Goal: Information Seeking & Learning: Find specific fact

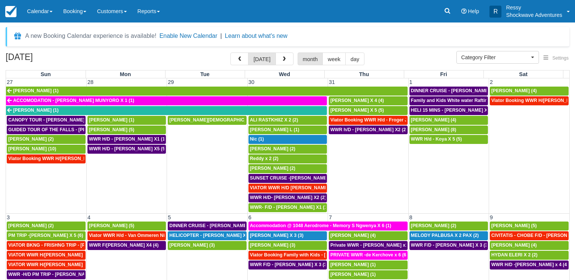
select select
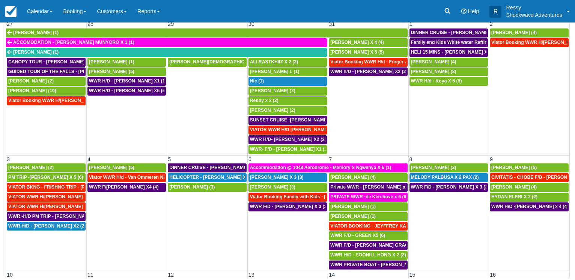
scroll to position [360, 0]
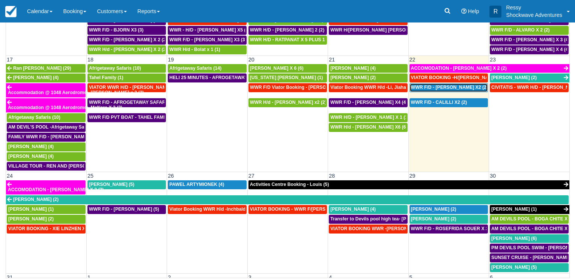
click at [440, 87] on span "WWR F/D - BRUCE YEE X2 (2)" at bounding box center [449, 87] width 77 height 5
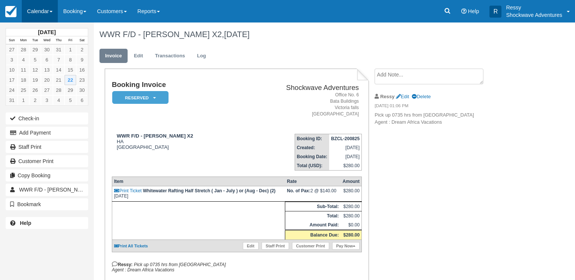
click at [42, 12] on link "Calendar" at bounding box center [40, 11] width 36 height 23
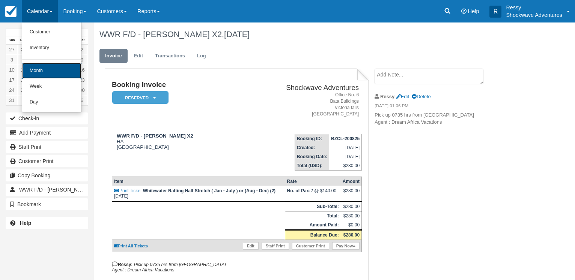
click at [42, 75] on link "Month" at bounding box center [51, 71] width 59 height 16
click at [42, 75] on link "13" at bounding box center [47, 70] width 12 height 10
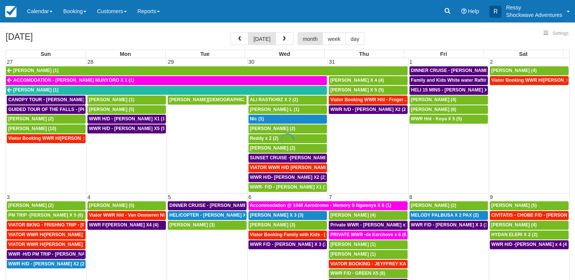
select select
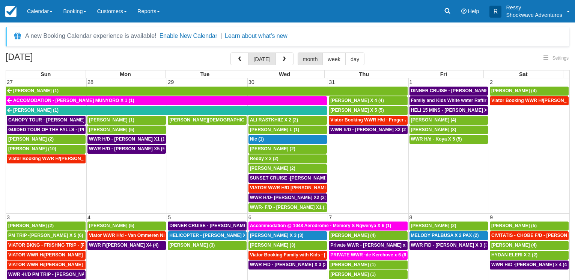
select select
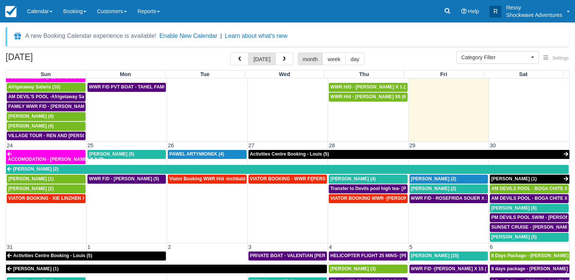
scroll to position [463, 0]
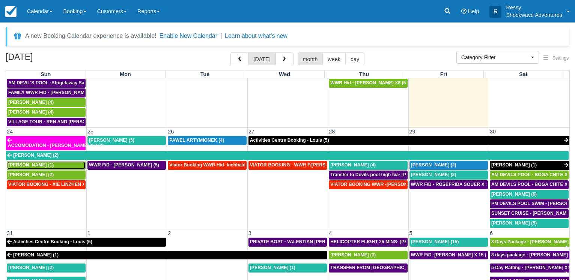
click at [49, 167] on span "[PERSON_NAME] (1)" at bounding box center [30, 164] width 45 height 5
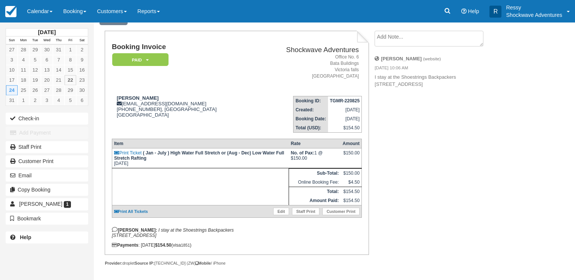
scroll to position [47, 0]
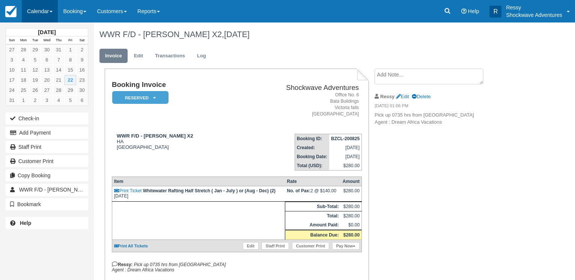
click at [36, 17] on link "Calendar" at bounding box center [40, 11] width 36 height 23
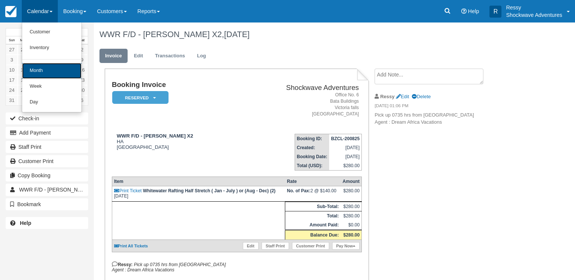
click at [42, 70] on link "Month" at bounding box center [51, 71] width 59 height 16
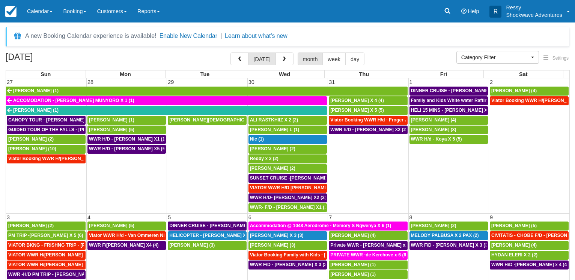
select select
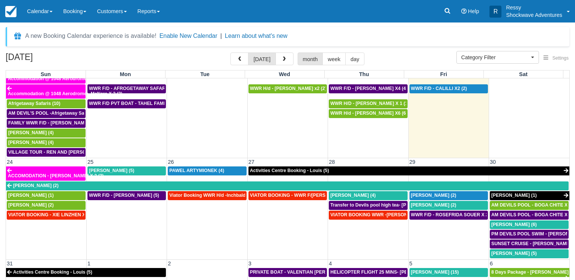
scroll to position [463, 0]
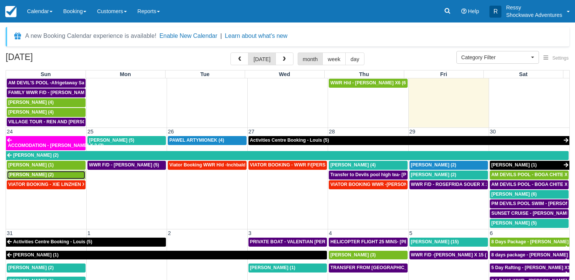
click at [24, 176] on span "Sharan Vasanadu (2)" at bounding box center [30, 174] width 45 height 5
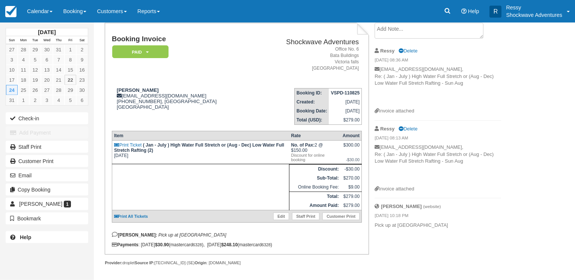
scroll to position [55, 0]
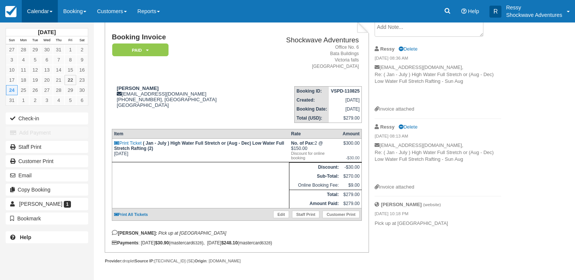
click at [54, 9] on link "Calendar" at bounding box center [40, 11] width 36 height 23
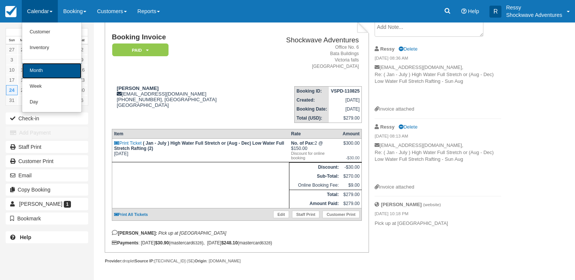
click at [48, 67] on link "Month" at bounding box center [51, 71] width 59 height 16
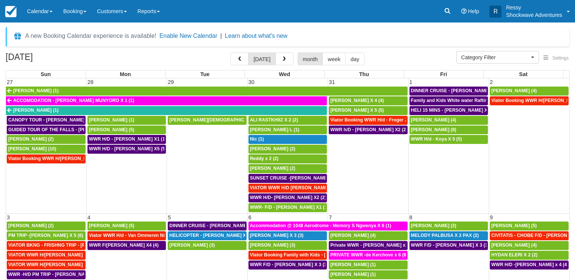
select select
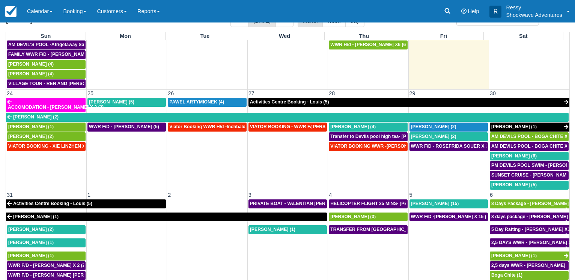
scroll to position [58, 0]
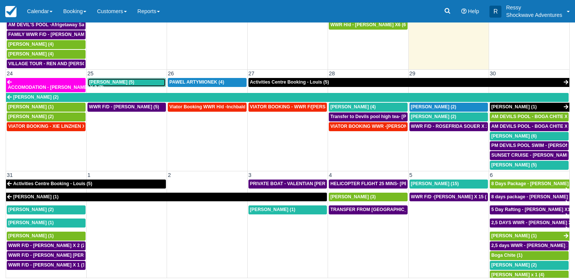
click at [107, 82] on span "Stephen Knight (5)" at bounding box center [111, 82] width 45 height 5
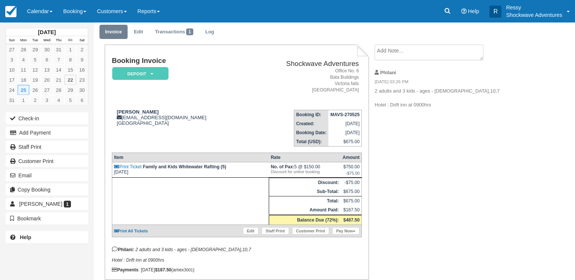
scroll to position [38, 0]
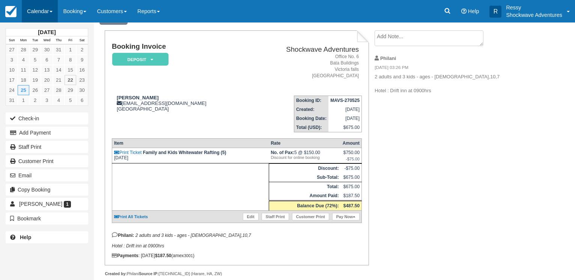
click at [47, 9] on link "Calendar" at bounding box center [40, 11] width 36 height 23
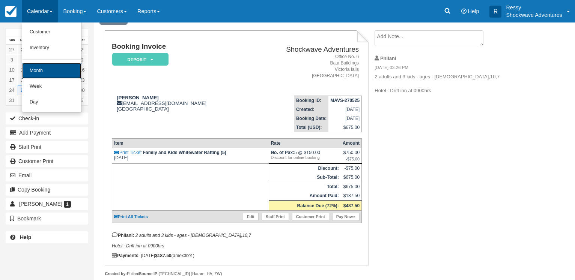
click at [37, 73] on link "Month" at bounding box center [51, 71] width 59 height 16
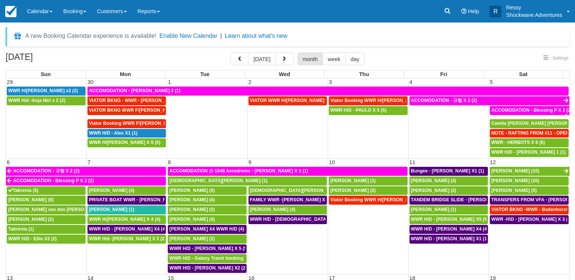
select select
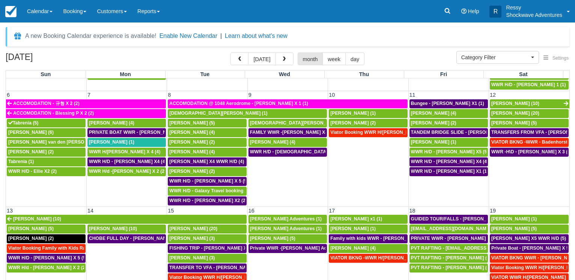
scroll to position [108, 0]
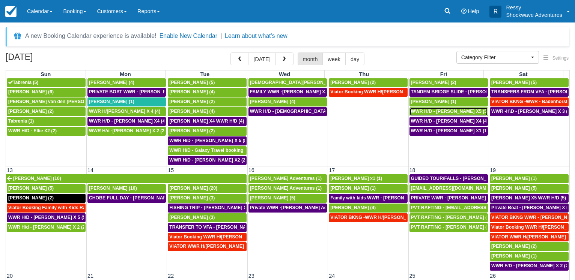
click at [446, 112] on span "WWR H/D - [PERSON_NAME] X5 (5)" at bounding box center [450, 111] width 78 height 5
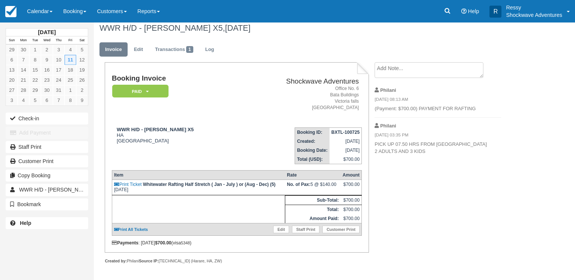
scroll to position [11, 0]
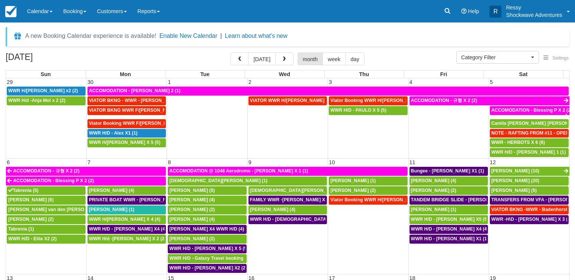
select select
click at [508, 172] on span "[PERSON_NAME] (10)" at bounding box center [515, 170] width 48 height 5
select select
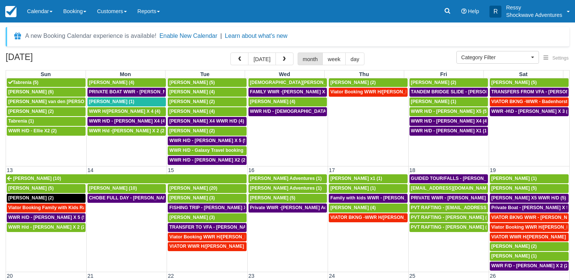
scroll to position [72, 0]
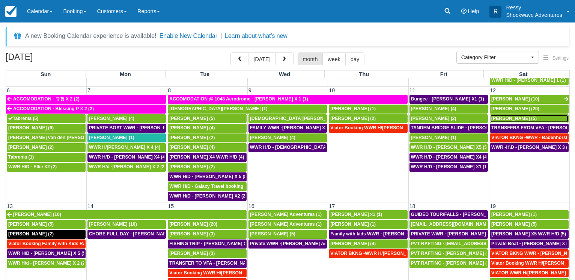
click at [523, 117] on span "REBECCA HLASWA (5)" at bounding box center [513, 118] width 45 height 5
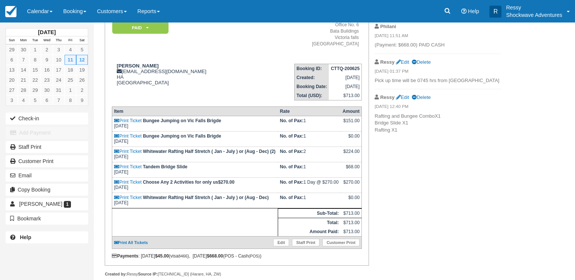
scroll to position [93, 0]
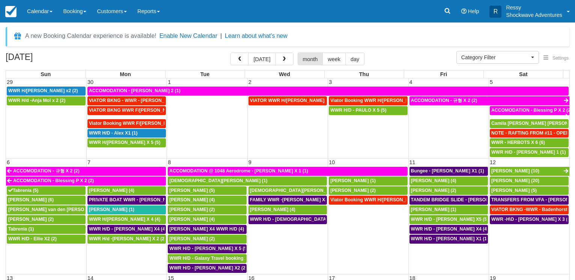
select select
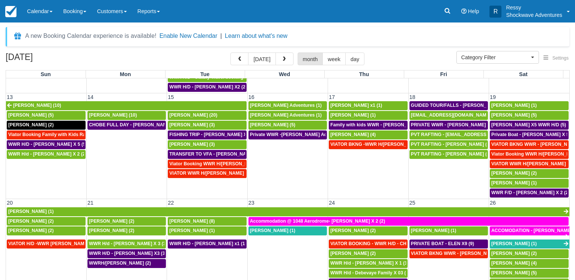
scroll to position [180, 0]
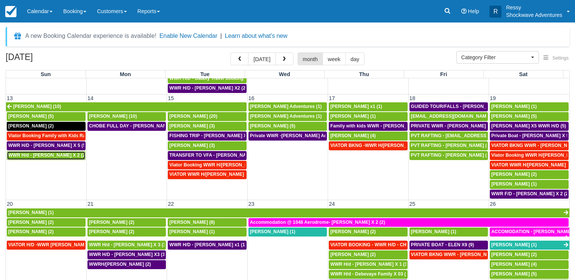
click at [51, 157] on span "WWR H/d - Elshan Mammadov X 2 (2)" at bounding box center [47, 155] width 78 height 5
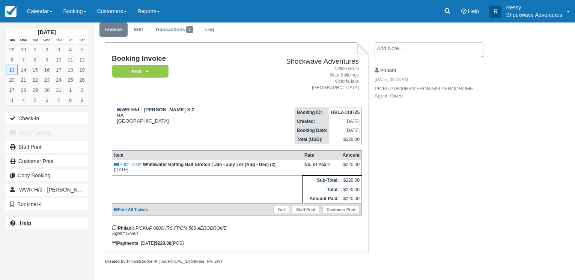
scroll to position [32, 0]
click at [526, 108] on div "[DATE] Sun Mon Tue Wed Thu Fri Sat 29 30 1 2 3 4 5 6 7 8 9 10 11 12 13 14 15 16…" at bounding box center [287, 125] width 575 height 258
click at [527, 108] on div "[DATE] Sun Mon Tue Wed Thu Fri Sat 29 30 1 2 3 4 5 6 7 8 9 10 11 12 13 14 15 16…" at bounding box center [287, 125] width 575 height 258
click at [35, 11] on link "Calendar" at bounding box center [40, 11] width 36 height 23
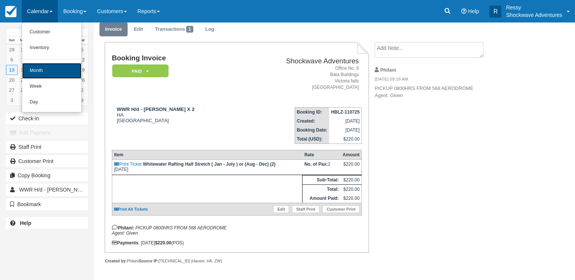
click at [50, 67] on link "Month" at bounding box center [51, 71] width 59 height 16
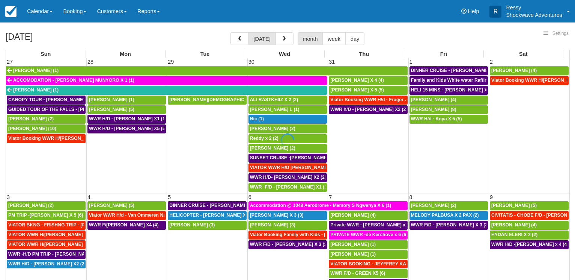
select select
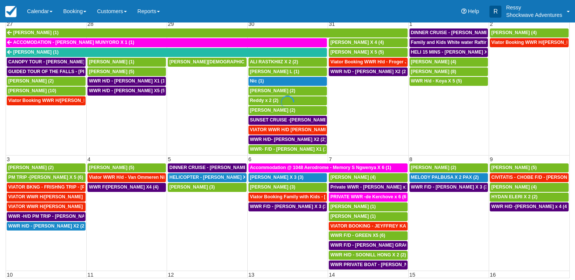
scroll to position [58, 0]
select select
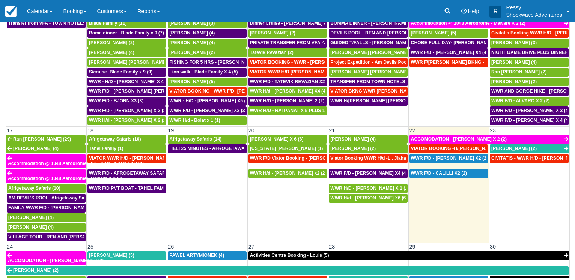
scroll to position [297, 0]
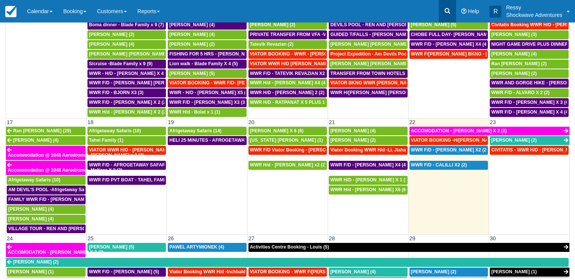
click at [448, 11] on icon at bounding box center [447, 11] width 6 height 6
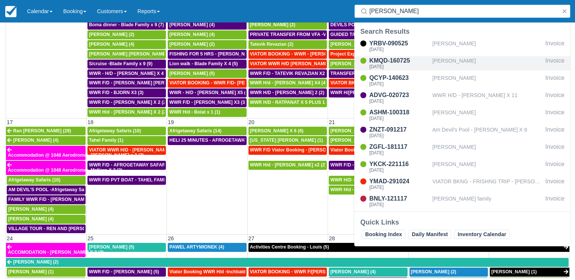
type input "derek"
click at [446, 65] on div "Derek Stone" at bounding box center [487, 63] width 110 height 14
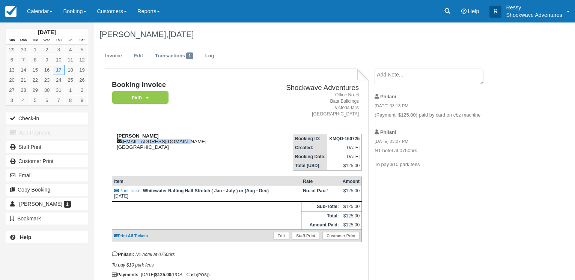
drag, startPoint x: 177, startPoint y: 143, endPoint x: 122, endPoint y: 143, distance: 55.1
click at [122, 143] on div "Derek Stone dcs@skittlegreen.co.uk United Kingdom" at bounding box center [180, 141] width 136 height 17
copy div "dcs@skittlegreen.co.uk"
click at [159, 150] on div "Derek Stone dcs@skittlegreen.co.uk United Kingdom" at bounding box center [180, 141] width 136 height 17
click at [33, 12] on link "Calendar" at bounding box center [40, 11] width 36 height 23
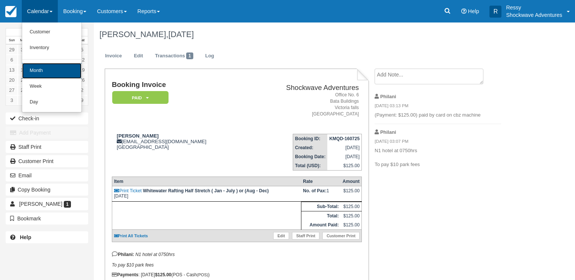
click at [29, 75] on link "Month" at bounding box center [51, 71] width 59 height 16
click at [29, 75] on link "14" at bounding box center [24, 70] width 12 height 10
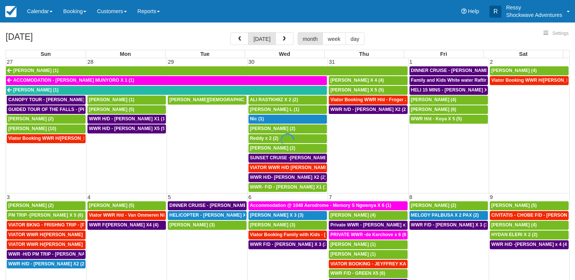
select select
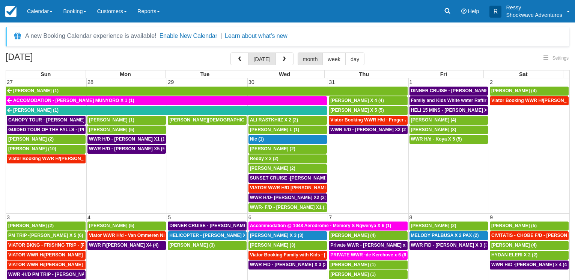
select select
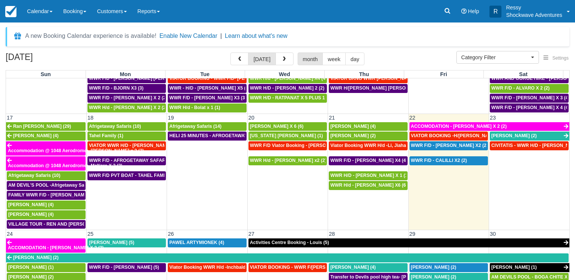
scroll to position [58, 0]
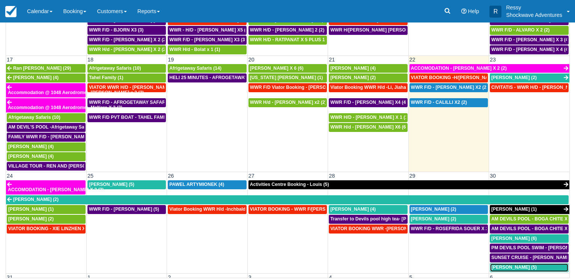
click at [547, 269] on div "[PERSON_NAME] (5)" at bounding box center [529, 268] width 76 height 6
